Goal: Task Accomplishment & Management: Manage account settings

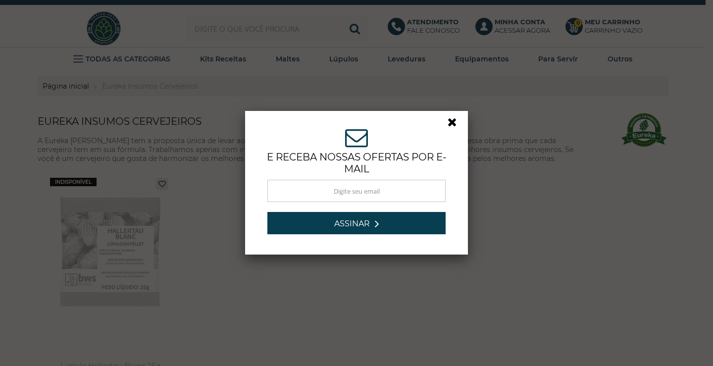
click at [637, 212] on div "ASSINE NOSSA NEWSLETTER e receba nossas ofertas por e-mail Obrigado por se insc…" at bounding box center [356, 183] width 713 height 366
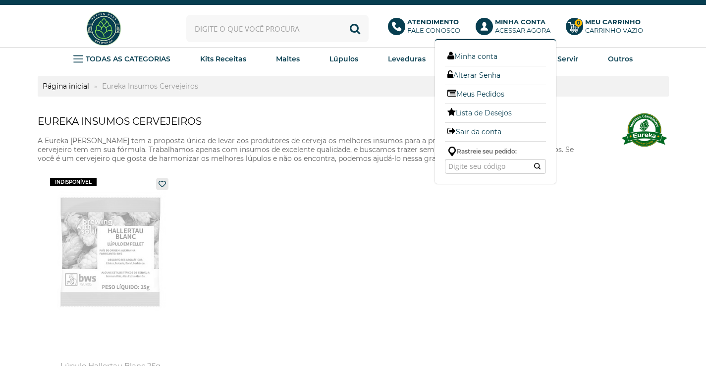
click at [502, 34] on p "Minha Conta Acessar agora" at bounding box center [522, 26] width 55 height 17
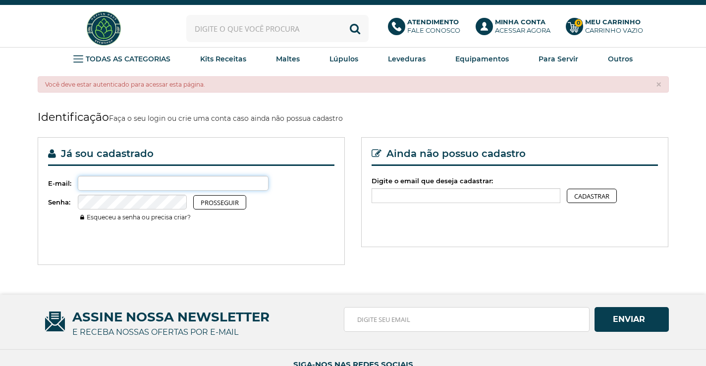
click at [113, 180] on input "Digite o email que deseja cadastrar:" at bounding box center [173, 183] width 191 height 15
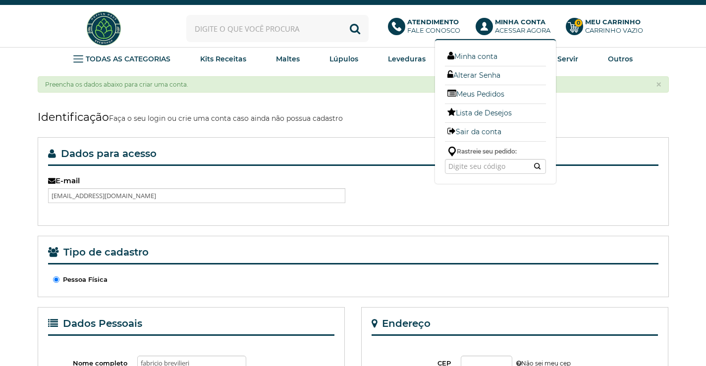
click at [531, 27] on p "Minha Conta Acessar agora" at bounding box center [522, 26] width 55 height 17
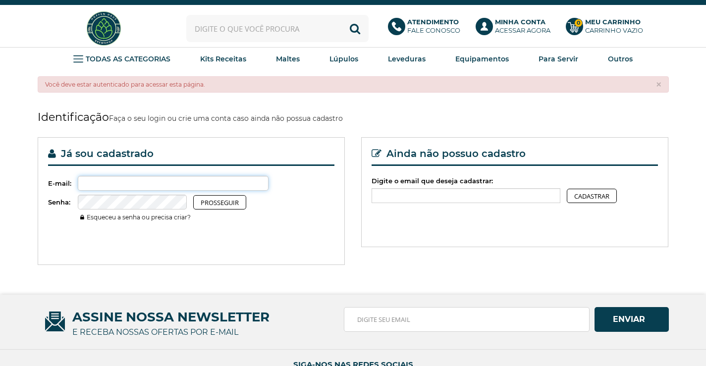
click at [104, 188] on input "Digite o email que deseja cadastrar:" at bounding box center [173, 183] width 191 height 15
type input "brevilierif@hotmail.com"
click at [110, 216] on link "Esqueceu a senha ou precisa criar?" at bounding box center [135, 216] width 110 height 7
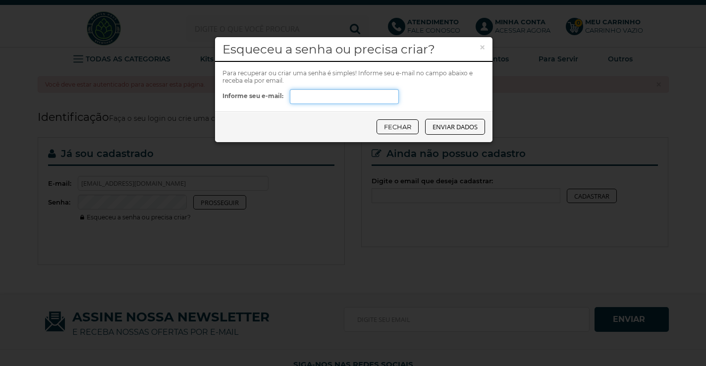
click at [316, 100] on input "Informe seu e-mail:" at bounding box center [344, 96] width 109 height 15
type input "brevilierif@hotmail.com"
click at [456, 121] on button "Enviar dados" at bounding box center [455, 127] width 60 height 16
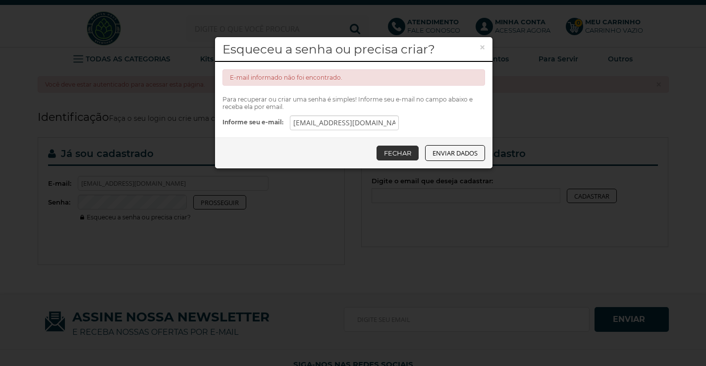
click at [406, 159] on link "Fechar" at bounding box center [397, 153] width 42 height 15
